Goal: Transaction & Acquisition: Purchase product/service

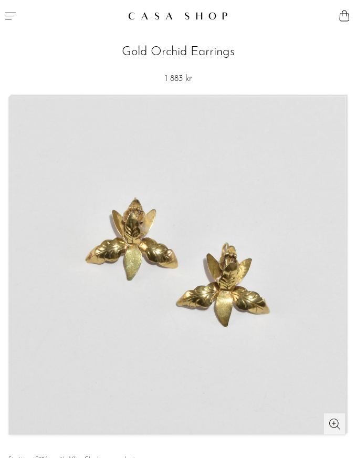
click at [18, 22] on button "Menu" at bounding box center [89, 16] width 178 height 32
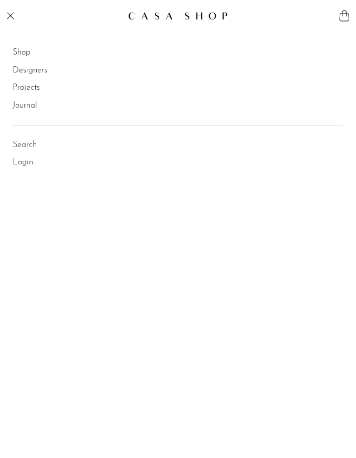
click at [23, 52] on link "Shop" at bounding box center [22, 53] width 18 height 14
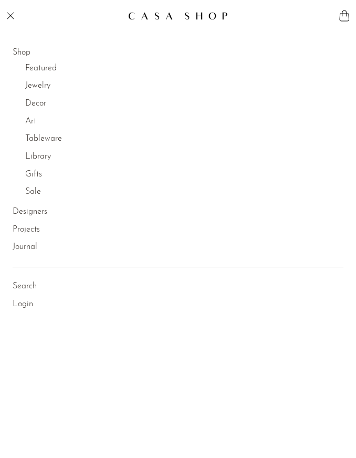
click at [38, 86] on link "Jewelry" at bounding box center [37, 86] width 25 height 14
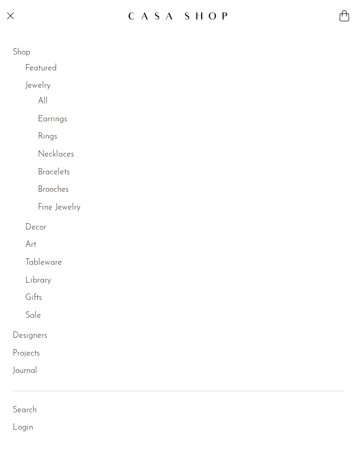
click at [60, 121] on link "Earrings" at bounding box center [52, 120] width 29 height 14
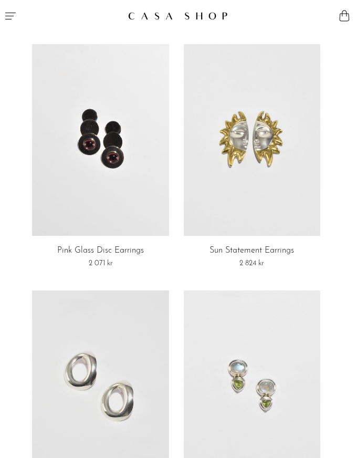
scroll to position [242, 0]
click at [141, 217] on link at bounding box center [100, 139] width 137 height 191
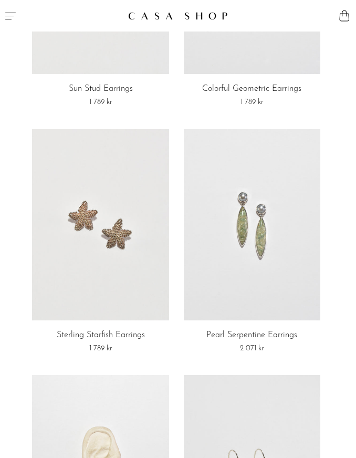
scroll to position [967, 0]
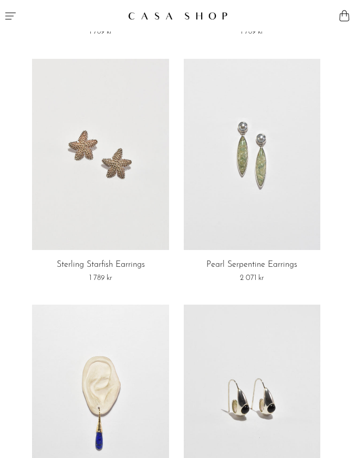
click at [311, 183] on link at bounding box center [252, 154] width 137 height 191
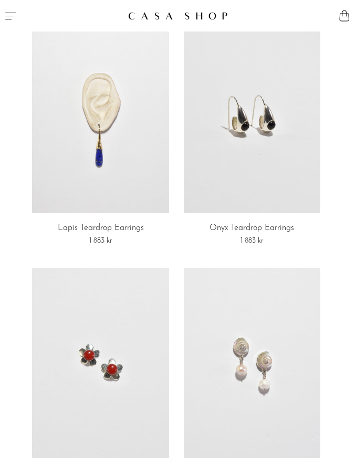
scroll to position [1223, 0]
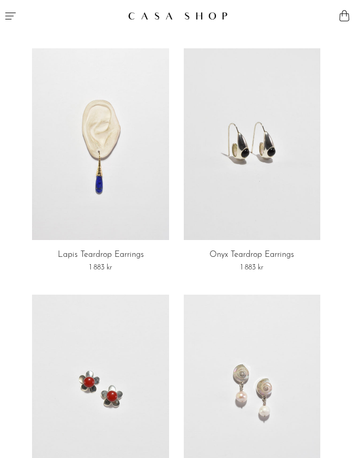
click at [144, 130] on link at bounding box center [100, 143] width 137 height 191
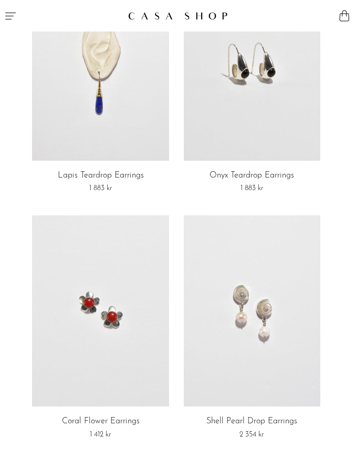
scroll to position [1304, 0]
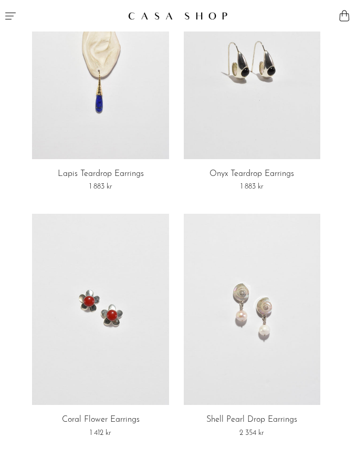
click at [305, 140] on link at bounding box center [252, 62] width 137 height 191
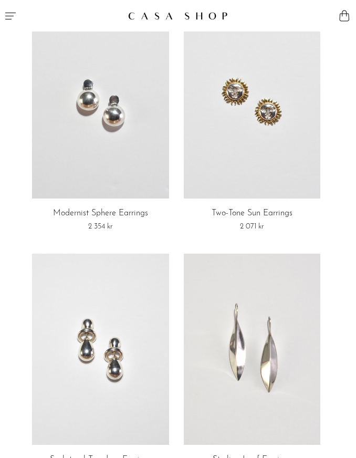
scroll to position [4113, 0]
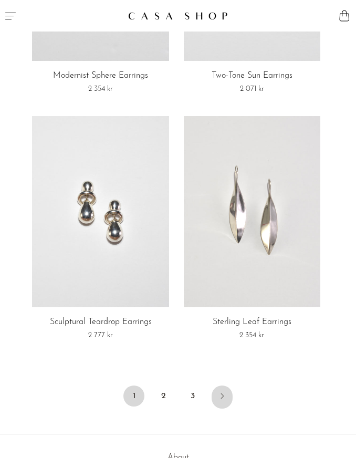
click at [228, 386] on link "Next" at bounding box center [222, 397] width 21 height 23
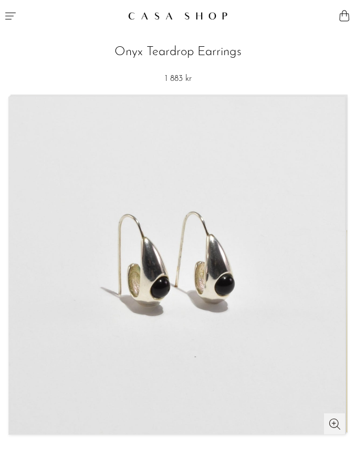
click at [289, 183] on img at bounding box center [178, 264] width 336 height 337
